Goal: Information Seeking & Learning: Learn about a topic

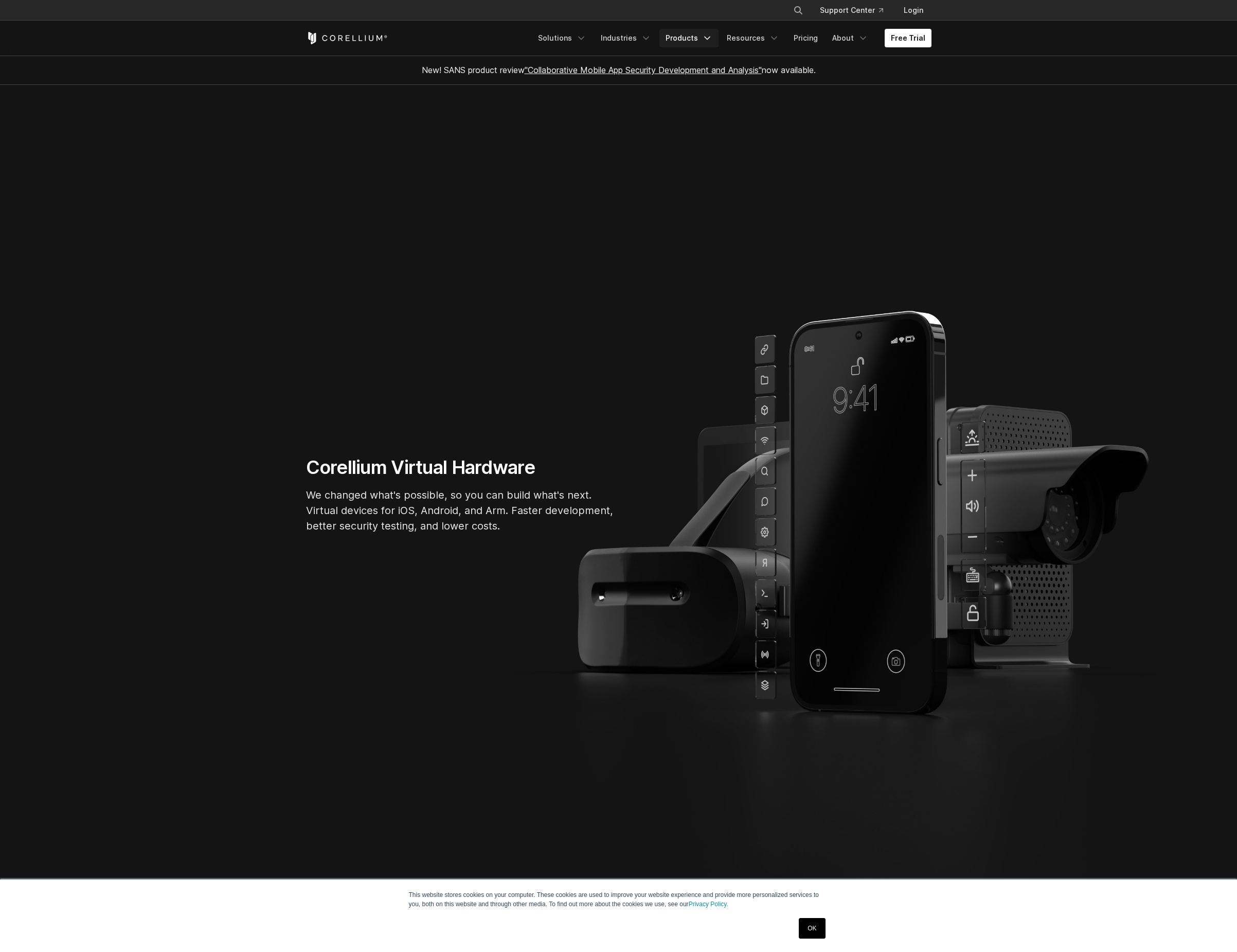
click at [712, 40] on icon "Navigation Menu" at bounding box center [708, 38] width 11 height 11
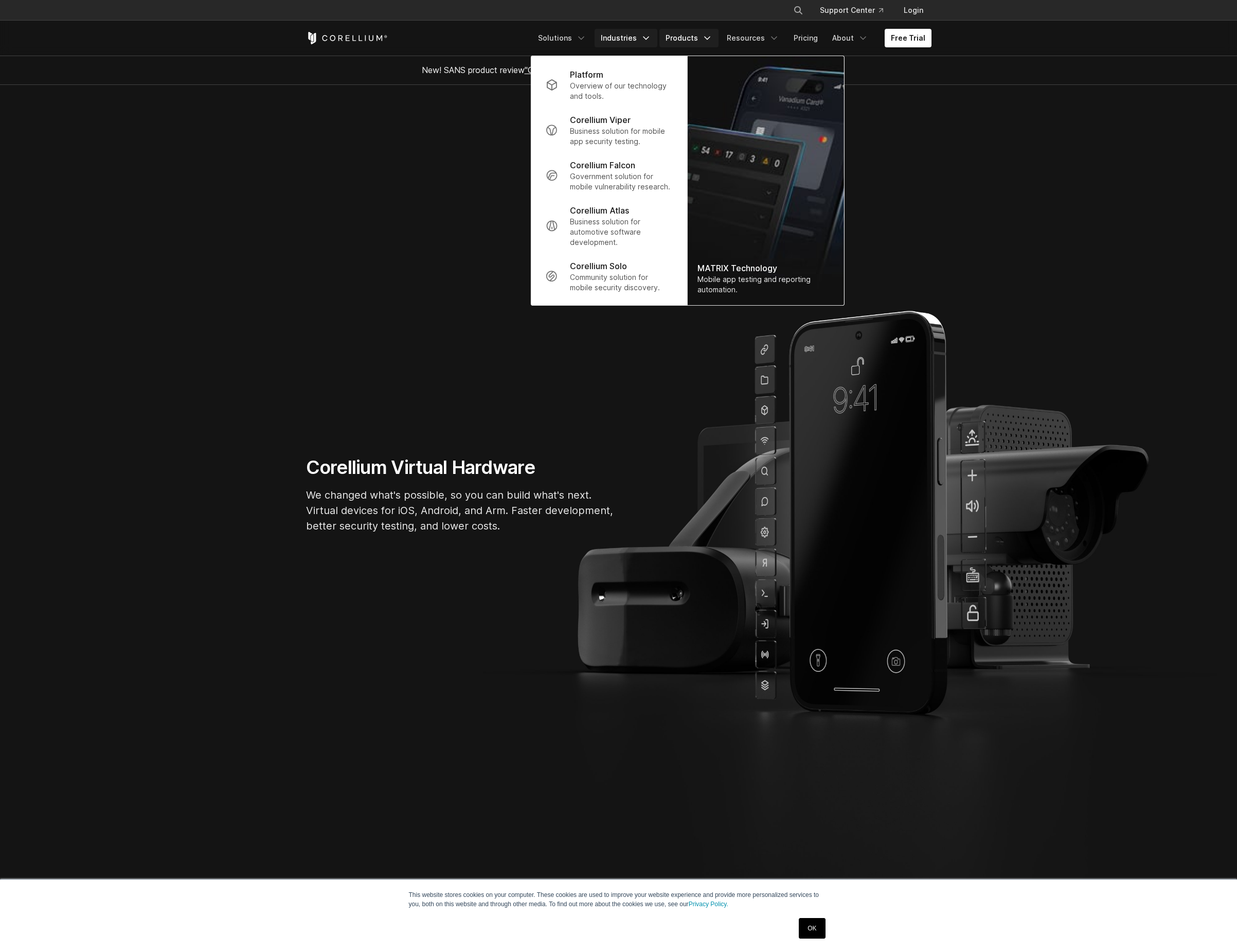
click at [635, 38] on link "Industries" at bounding box center [626, 38] width 63 height 18
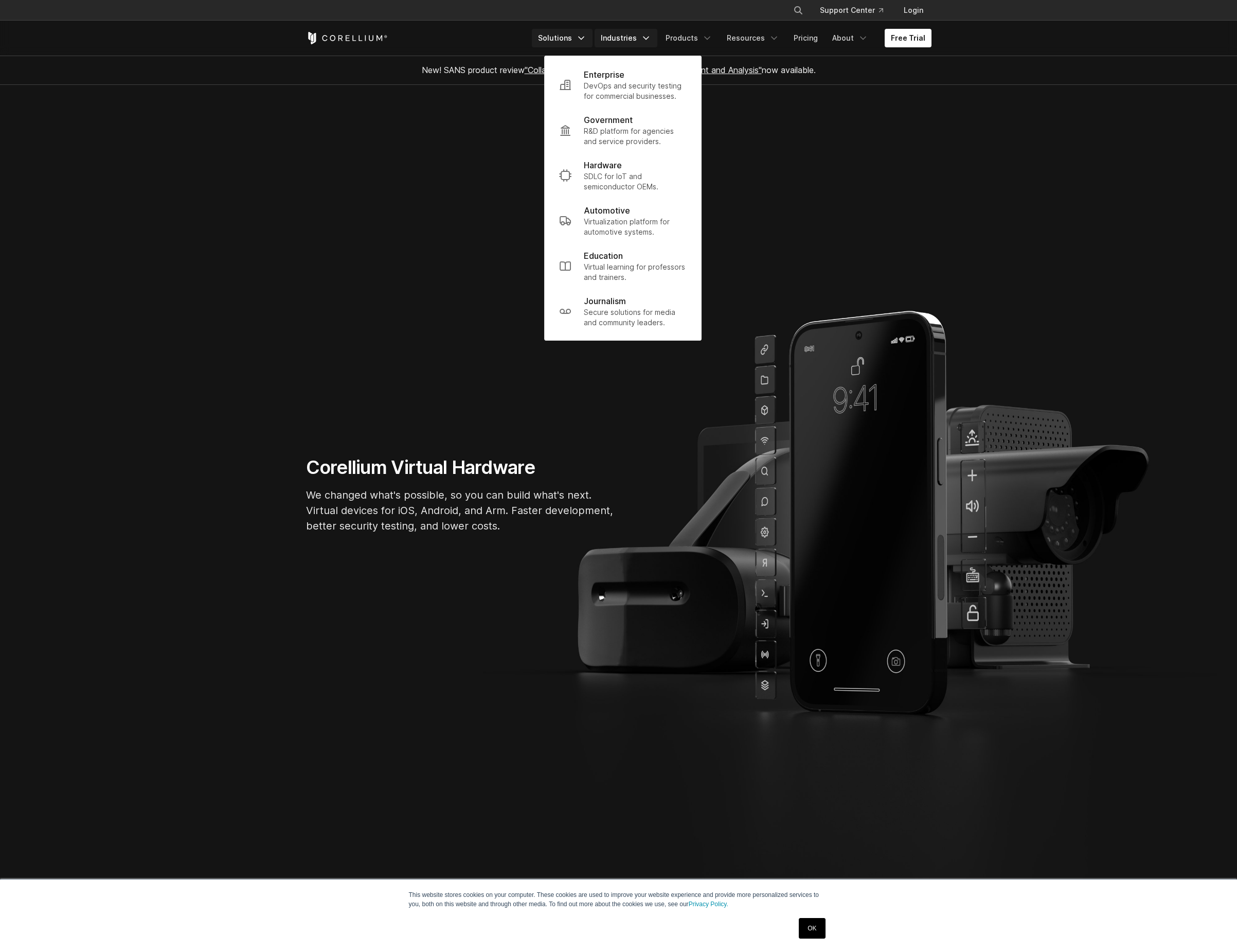
click at [585, 34] on icon "Navigation Menu" at bounding box center [582, 38] width 11 height 11
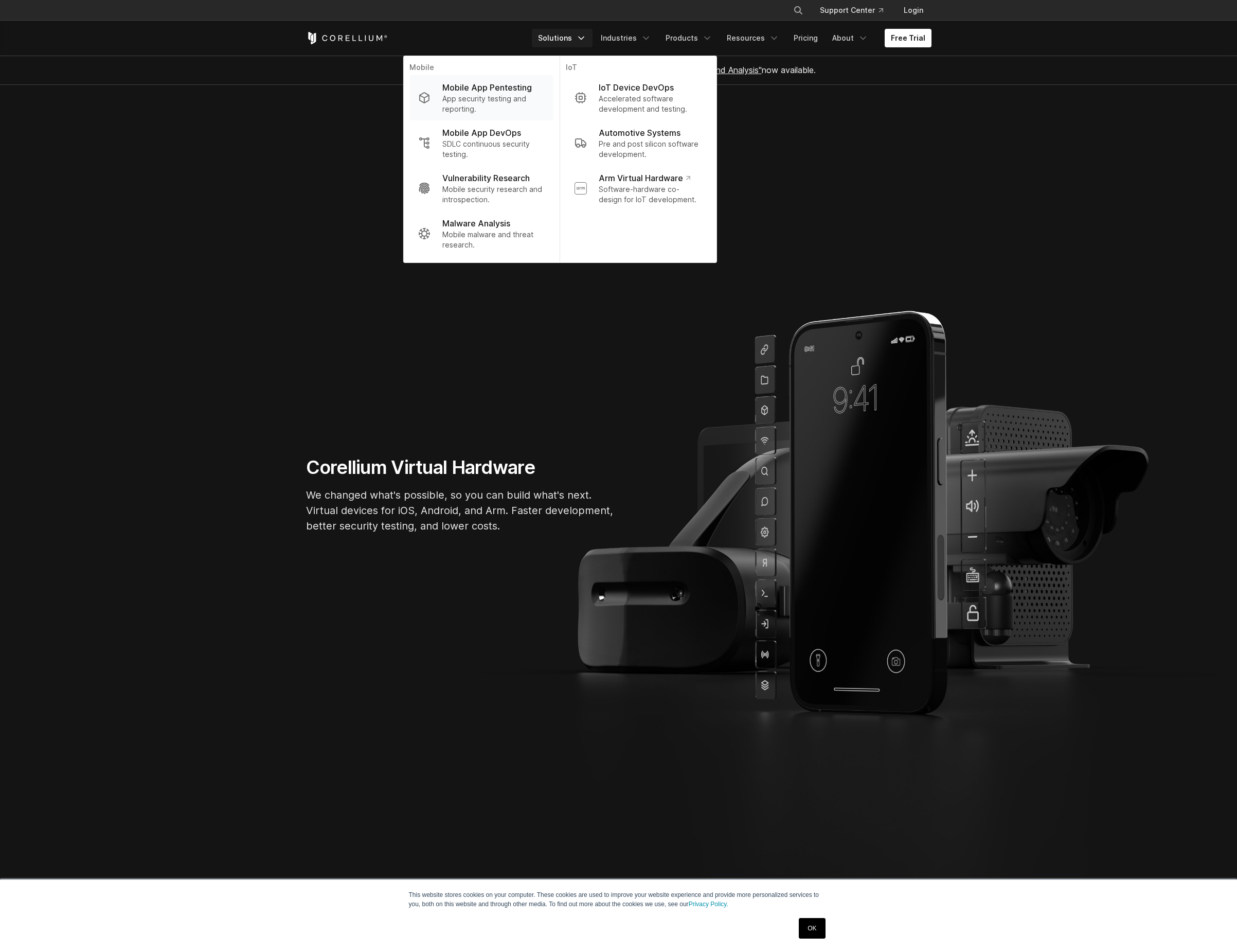
click at [497, 96] on p "App security testing and reporting." at bounding box center [493, 104] width 102 height 20
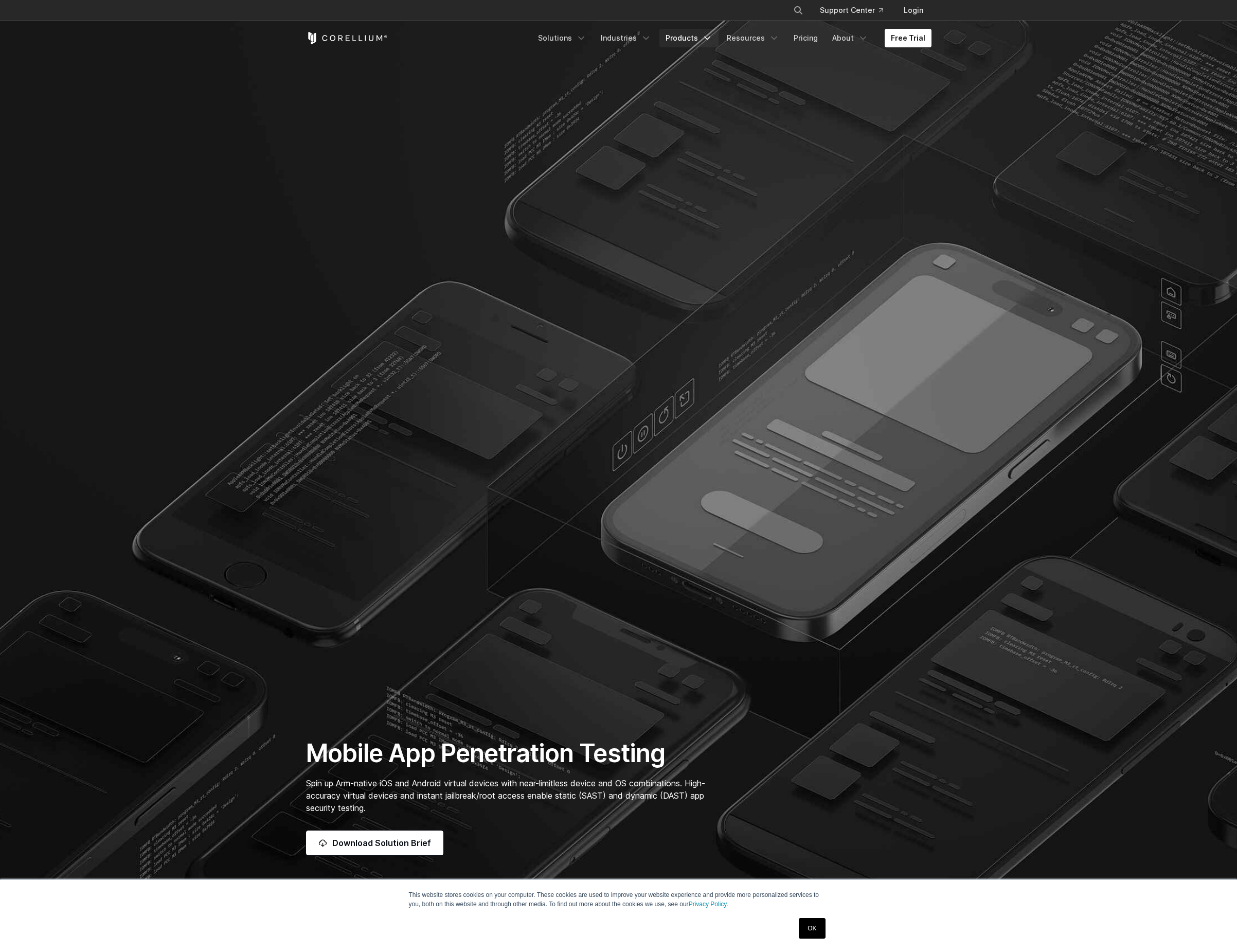
click at [693, 36] on link "Products" at bounding box center [689, 38] width 59 height 18
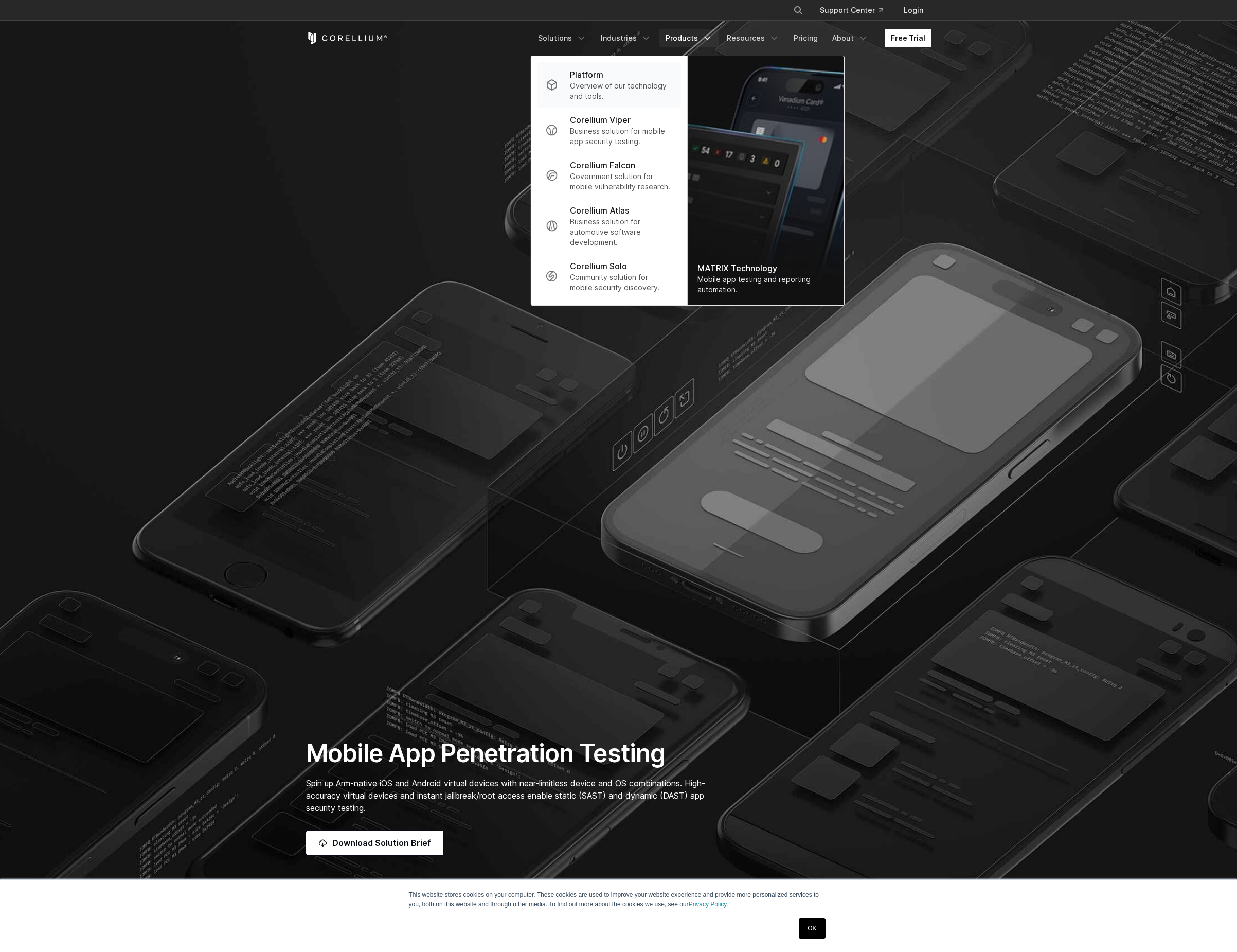
click at [591, 85] on p "Overview of our technology and tools." at bounding box center [621, 90] width 102 height 20
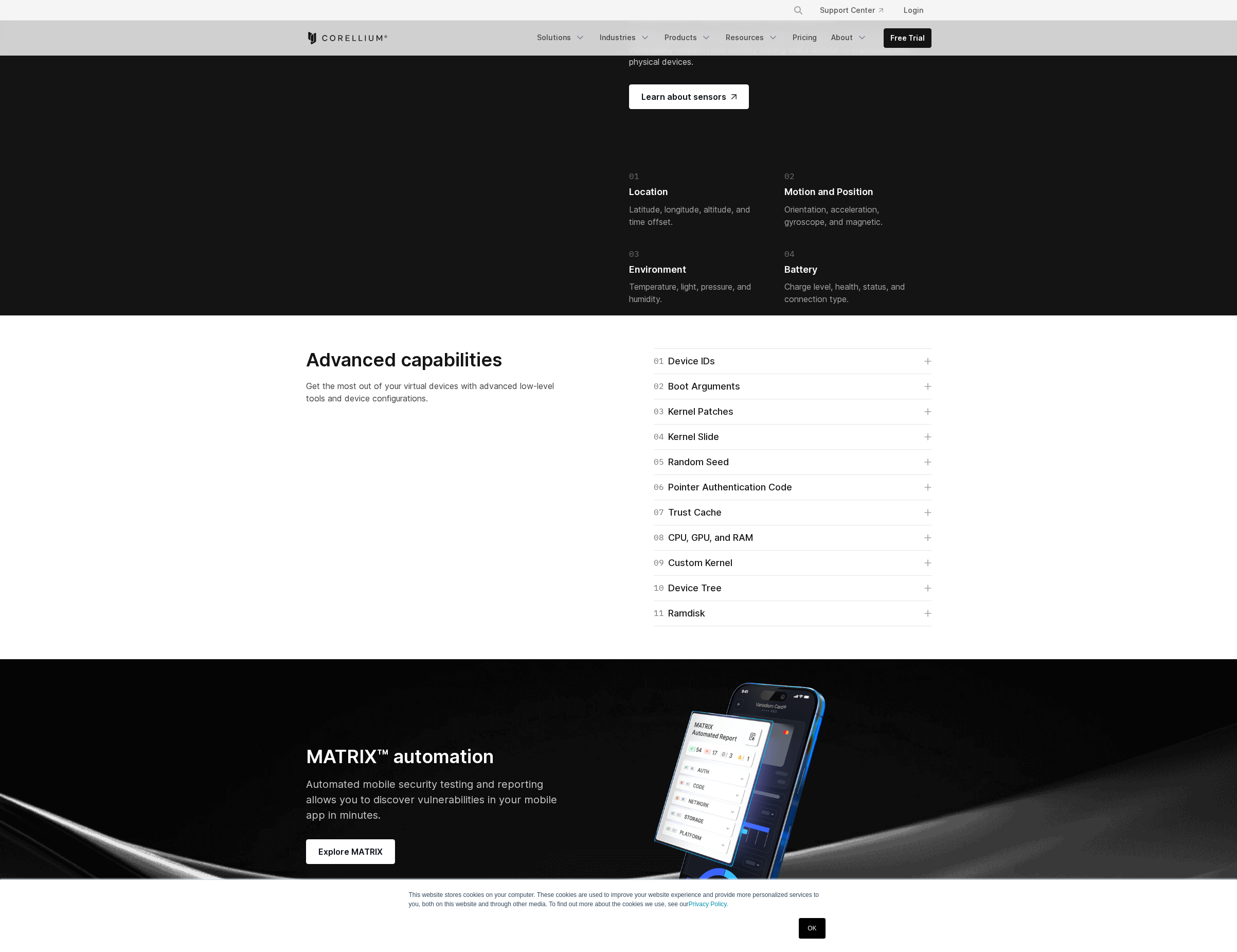
scroll to position [2816, 0]
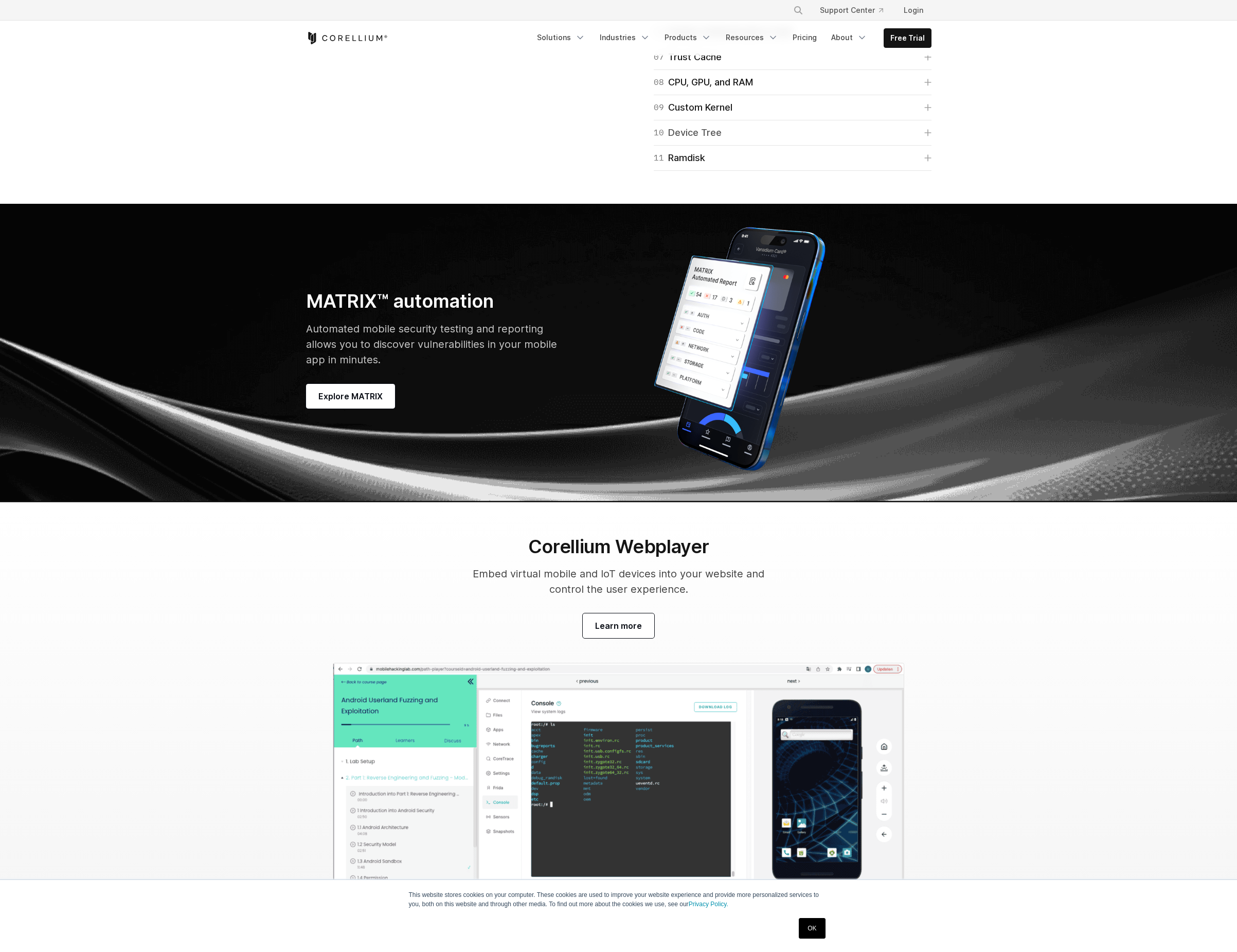
click at [916, 140] on link "10 Device Tree" at bounding box center [793, 133] width 278 height 15
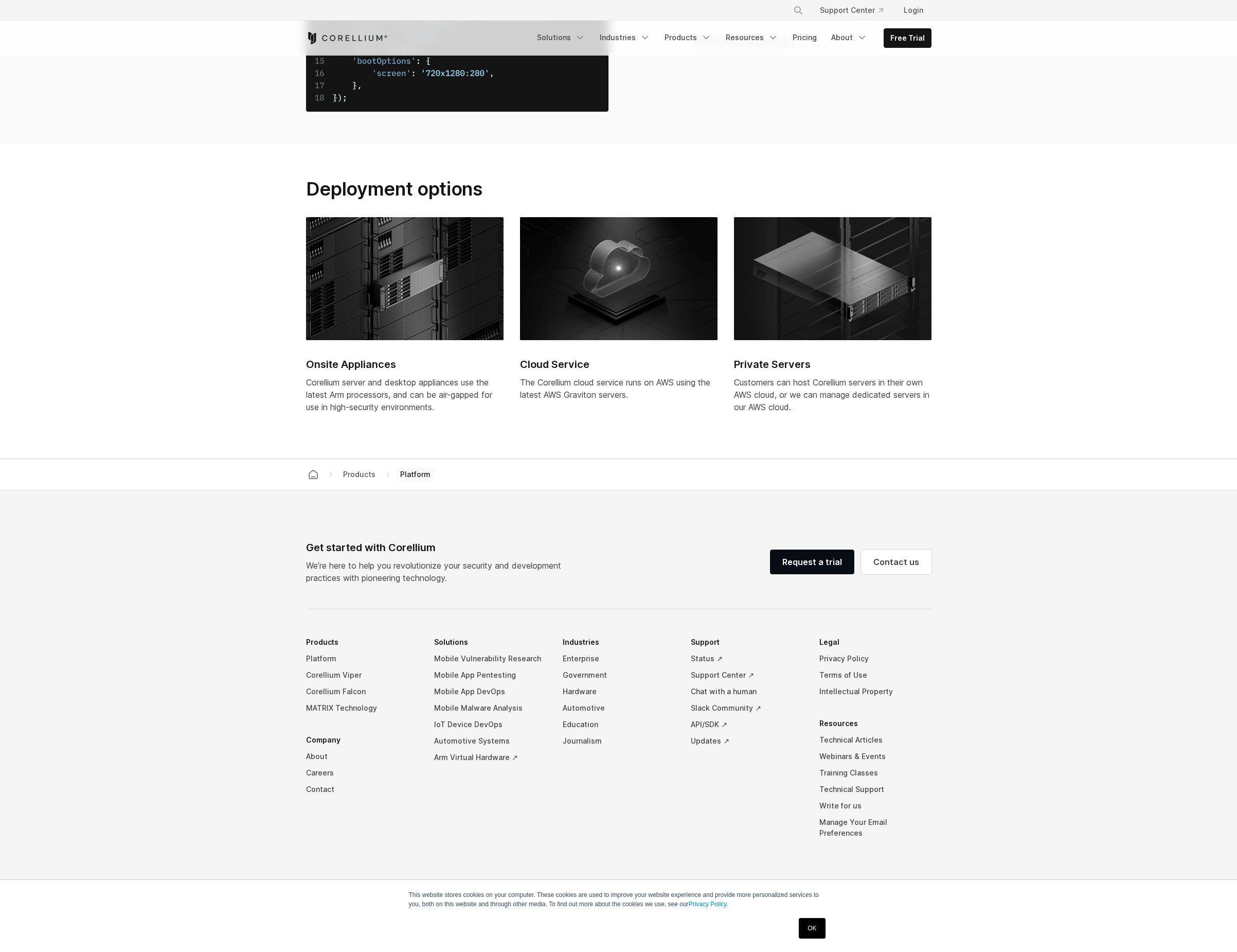
scroll to position [4557, 0]
click at [182, 257] on section "Deployment options Onsite Appliances Corellium server and desktop appliances us…" at bounding box center [618, 301] width 1237 height 314
click at [911, 11] on link "Login" at bounding box center [914, 11] width 36 height 18
